Goal: Task Accomplishment & Management: Use online tool/utility

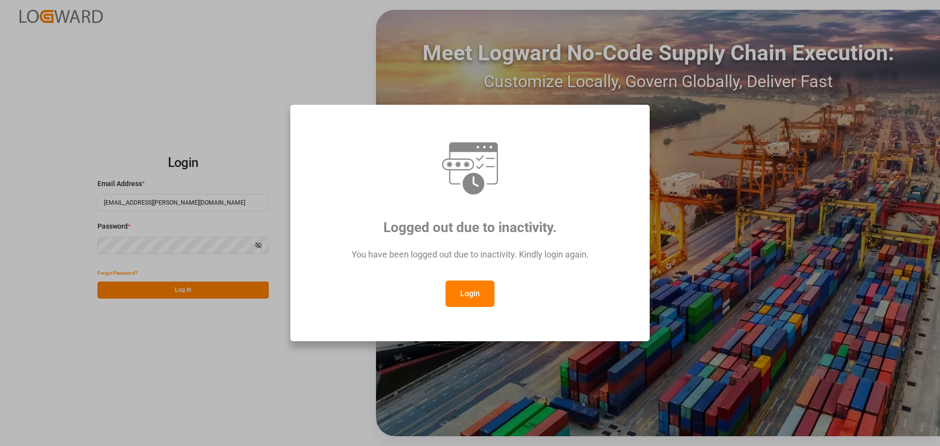
click at [467, 291] on button "Login" at bounding box center [470, 294] width 49 height 26
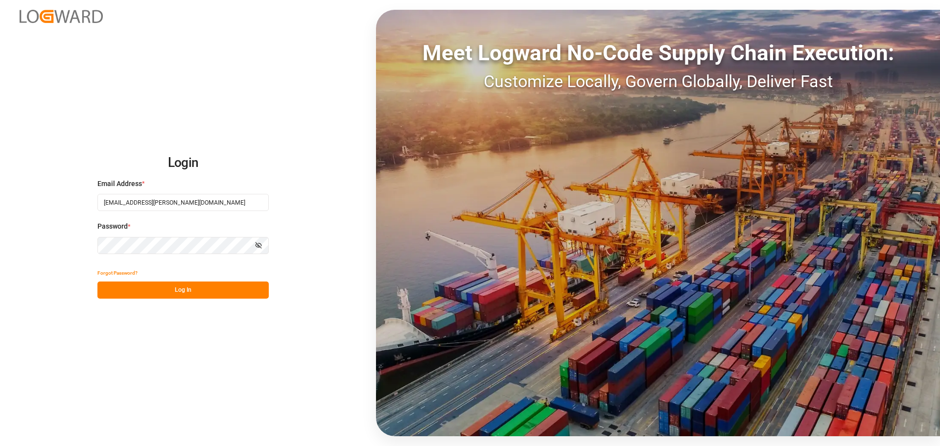
click at [182, 286] on button "Log In" at bounding box center [182, 290] width 171 height 17
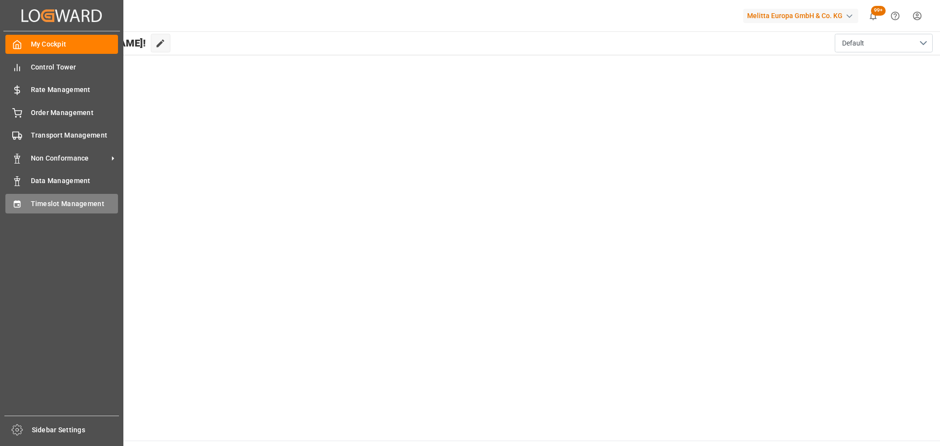
click at [43, 203] on span "Timeslot Management" at bounding box center [75, 204] width 88 height 10
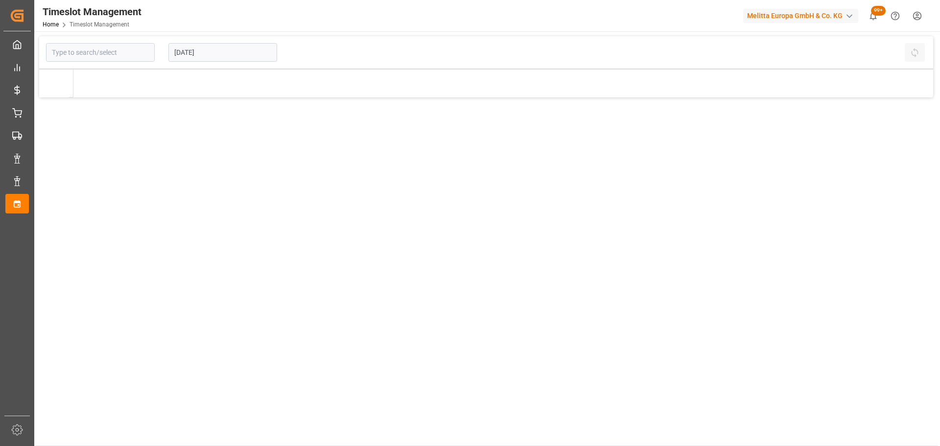
click at [252, 52] on input "[DATE]" at bounding box center [222, 52] width 109 height 19
type input "Chezy Loading"
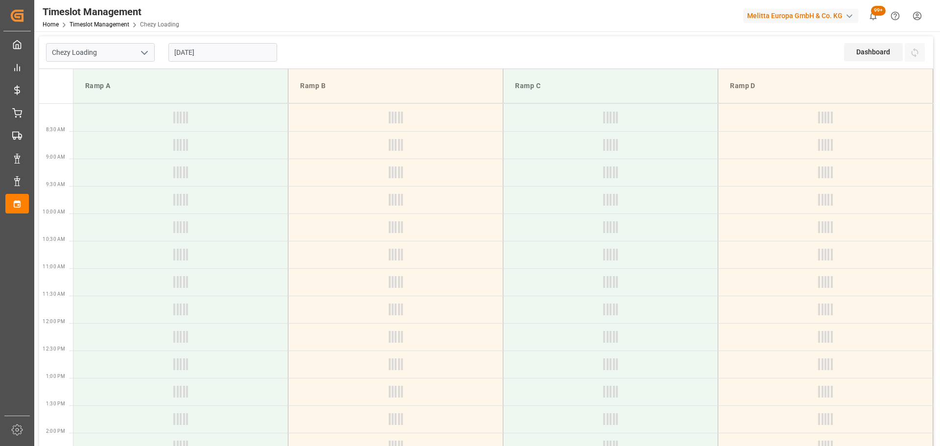
click at [197, 48] on input "[DATE]" at bounding box center [222, 52] width 109 height 19
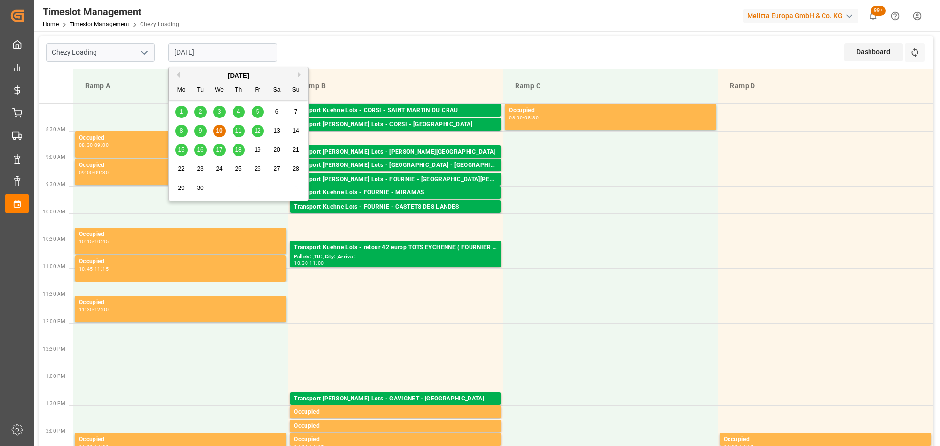
click at [199, 150] on span "16" at bounding box center [200, 149] width 6 height 7
type input "[DATE]"
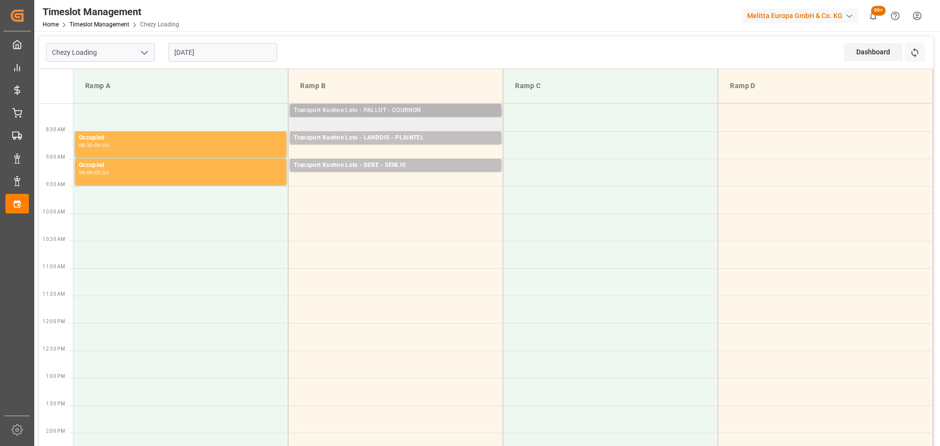
click at [402, 106] on div "Transport Kuehne Lots - PALLUT - COURNON" at bounding box center [396, 111] width 204 height 10
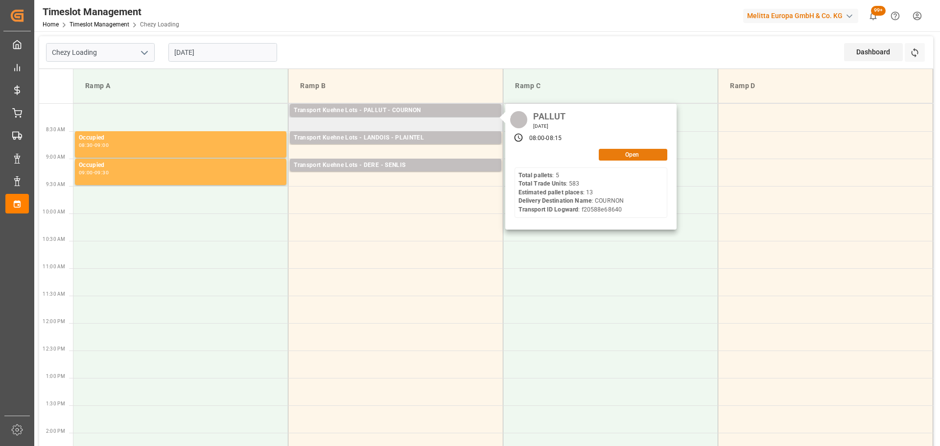
click at [625, 154] on button "Open" at bounding box center [633, 155] width 69 height 12
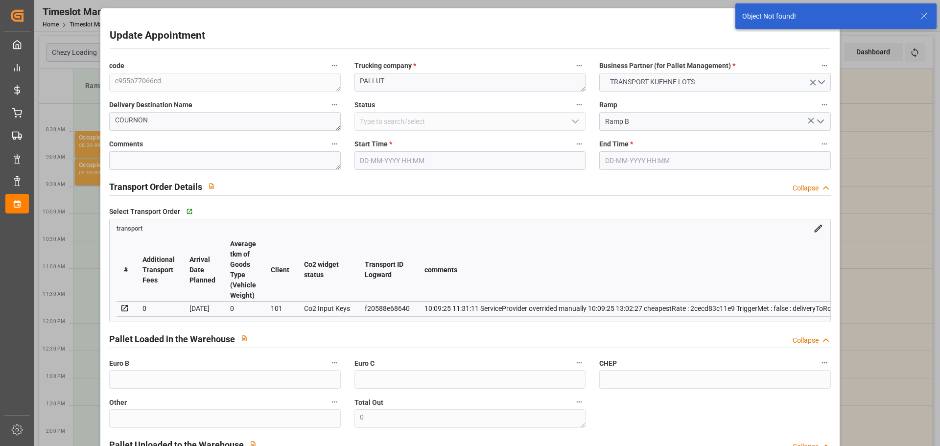
type input "[DATE] 08:00"
type input "[DATE] 08:15"
type input "[DATE] 13:02"
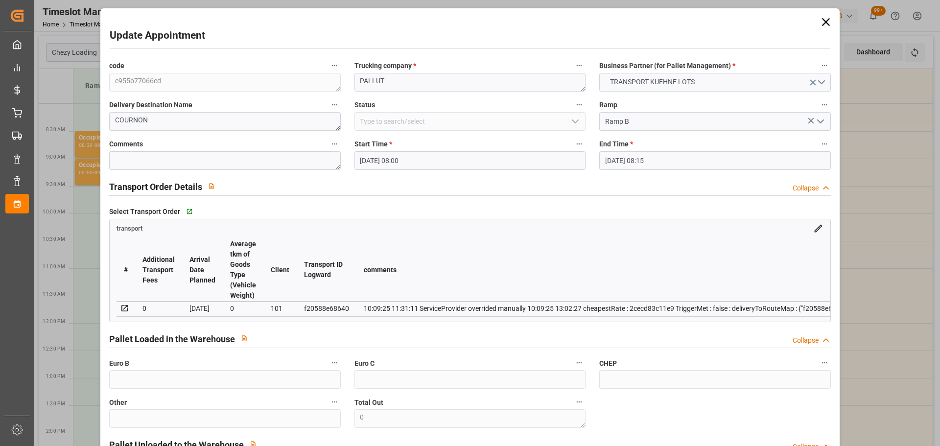
click at [822, 19] on icon at bounding box center [826, 22] width 14 height 14
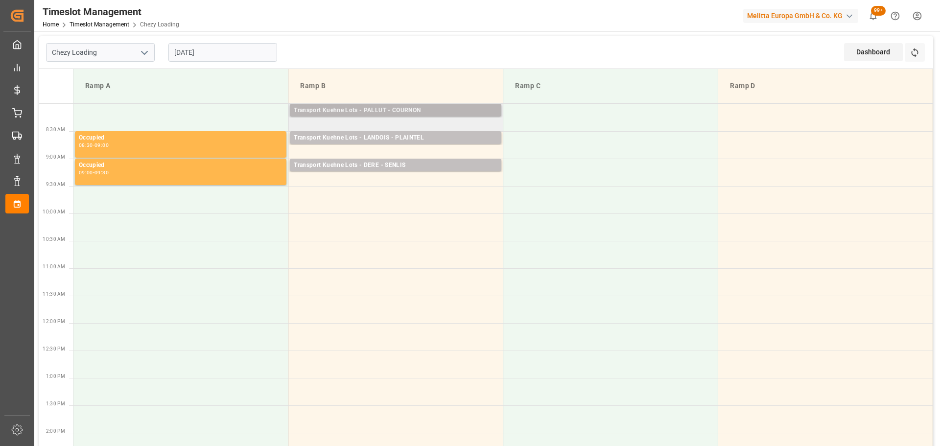
click at [383, 106] on div "Transport Kuehne Lots - PALLUT - COURNON" at bounding box center [396, 111] width 204 height 10
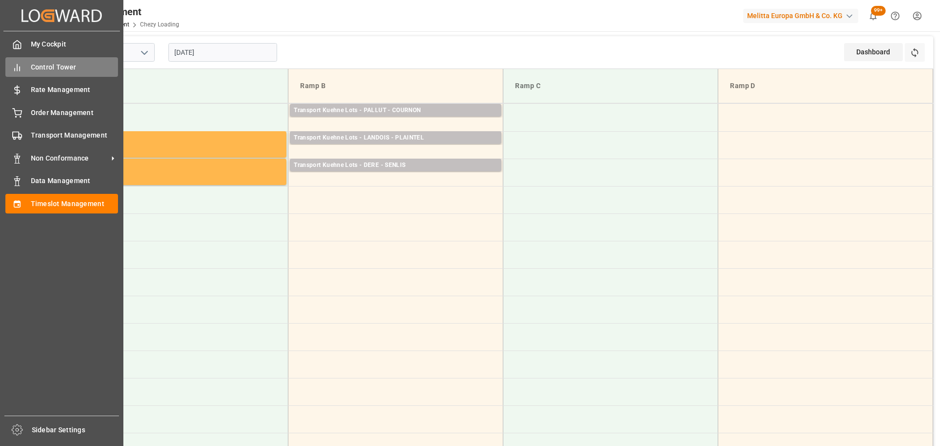
click at [31, 68] on span "Control Tower" at bounding box center [75, 67] width 88 height 10
